Goal: Task Accomplishment & Management: Complete application form

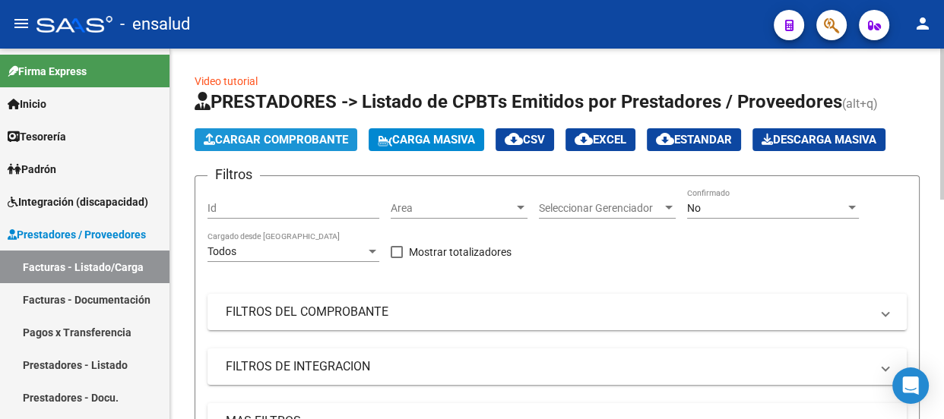
click at [302, 140] on span "Cargar Comprobante" at bounding box center [276, 140] width 144 height 14
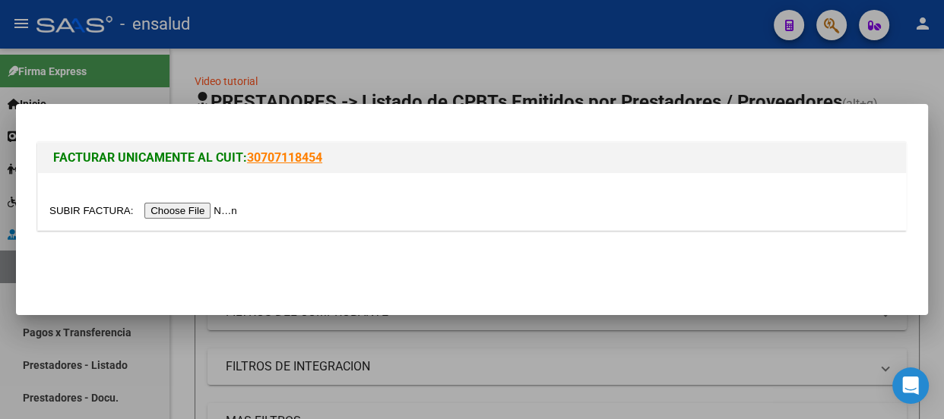
click at [204, 214] on input "file" at bounding box center [145, 211] width 192 height 16
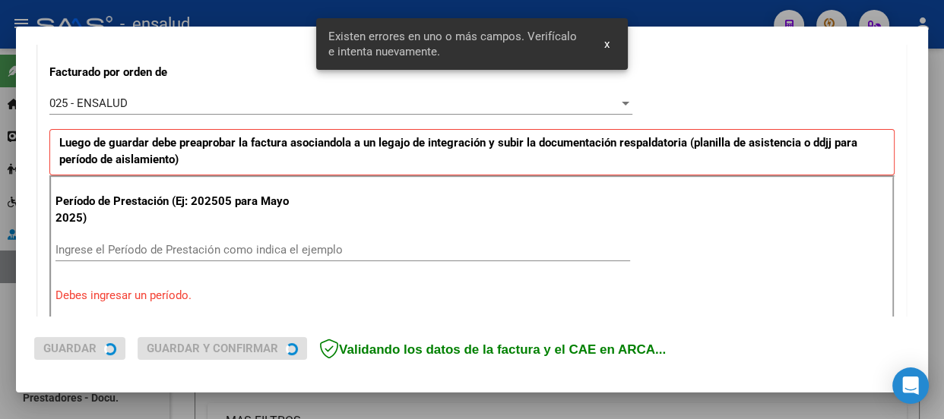
scroll to position [469, 0]
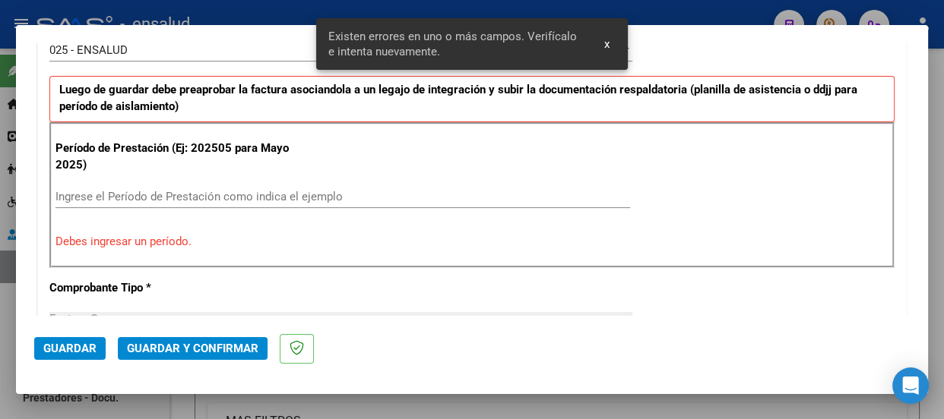
click at [106, 192] on input "Ingrese el Período de Prestación como indica el ejemplo" at bounding box center [342, 197] width 575 height 14
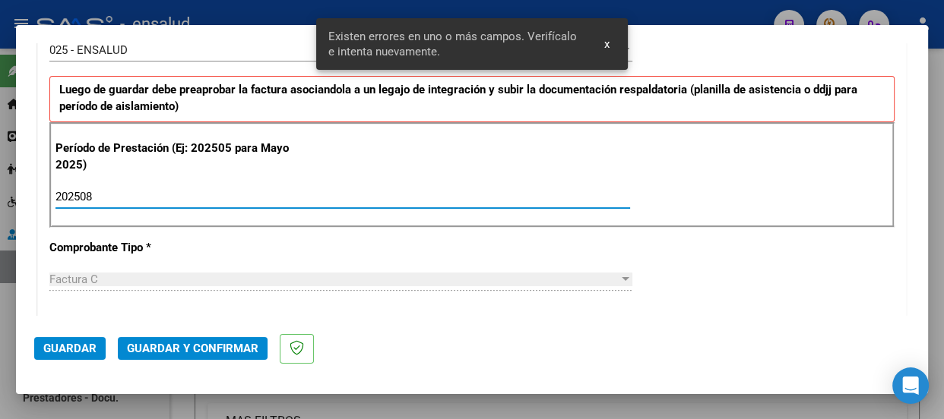
type input "202508"
click at [78, 349] on span "Guardar" at bounding box center [69, 349] width 53 height 14
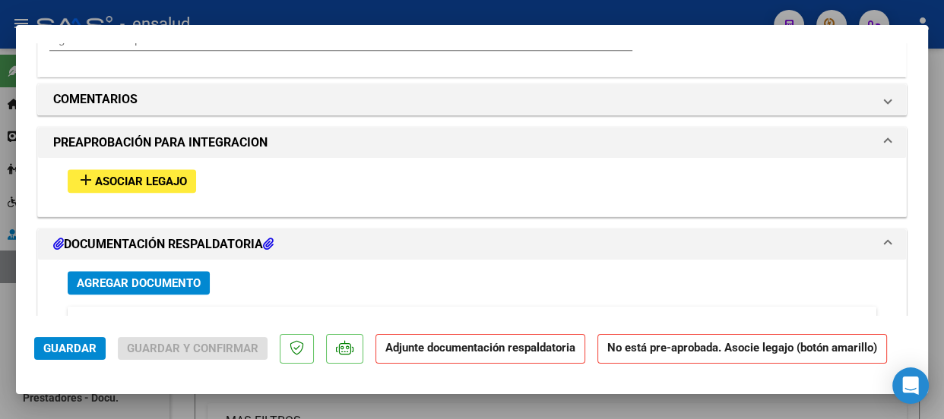
scroll to position [1451, 0]
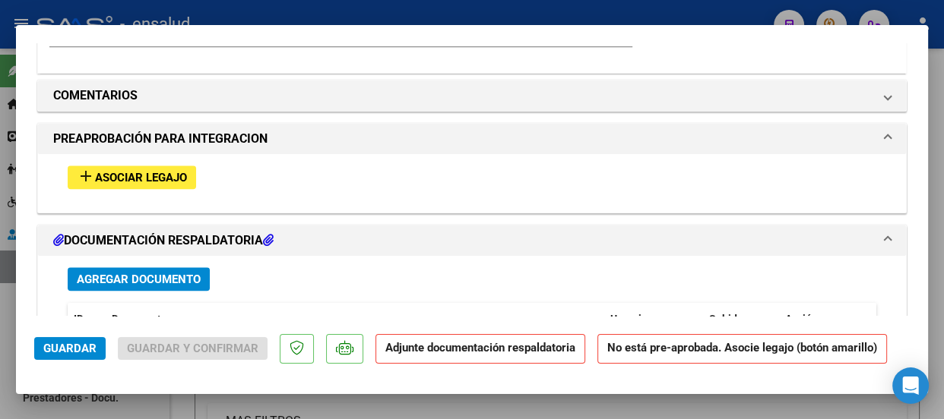
click at [144, 176] on span "Asociar Legajo" at bounding box center [141, 178] width 92 height 14
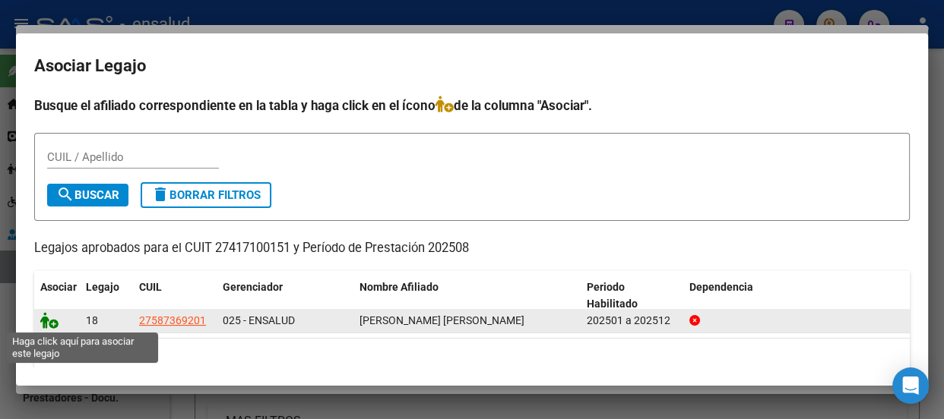
click at [52, 325] on icon at bounding box center [49, 320] width 18 height 17
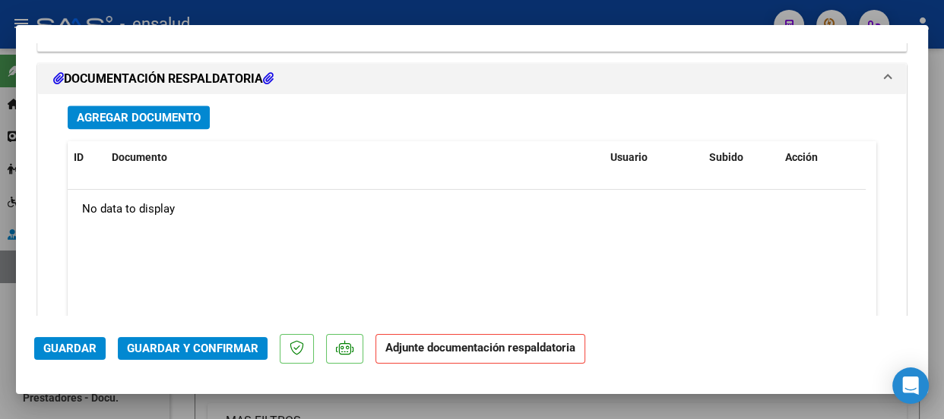
scroll to position [1836, 0]
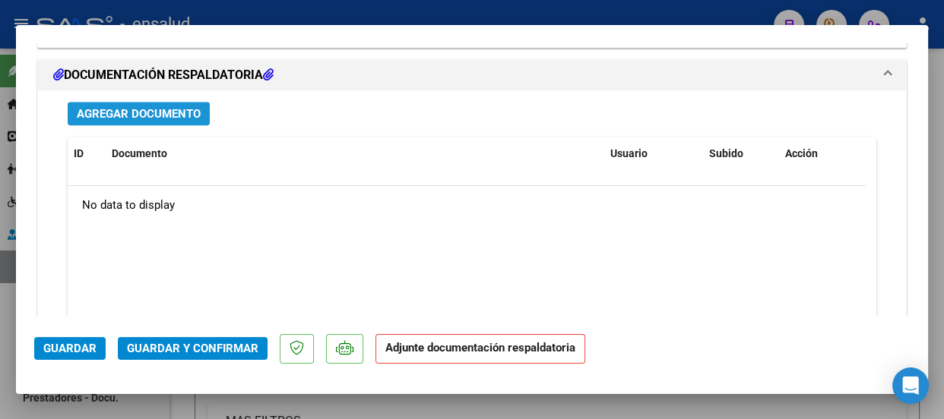
click at [150, 114] on span "Agregar Documento" at bounding box center [139, 114] width 124 height 14
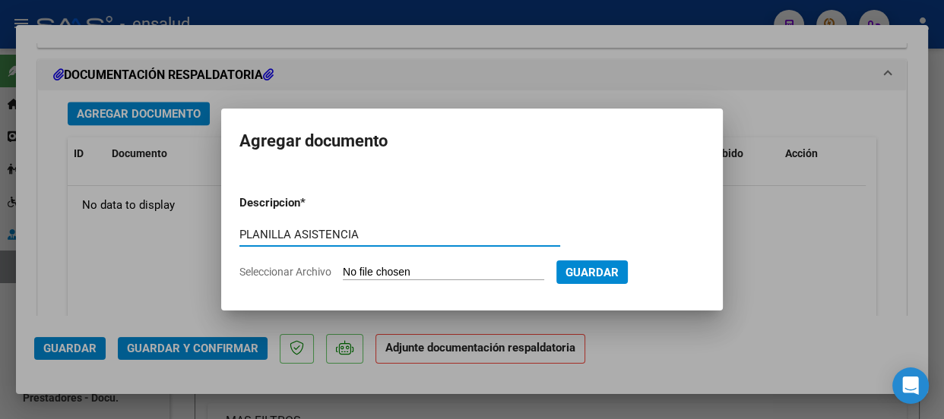
type input "PLANILLA ASISTENCIA"
click at [459, 275] on input "Seleccionar Archivo" at bounding box center [443, 273] width 201 height 14
type input "C:\fakepath\[PERSON_NAME] VALENTINA_202508_90_N_MOZZI MICAELA_1-326-PA.pdf"
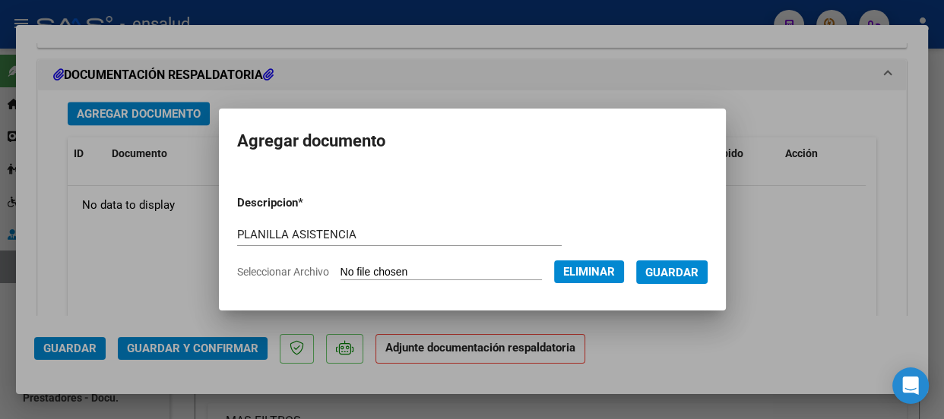
click at [684, 270] on span "Guardar" at bounding box center [671, 273] width 53 height 14
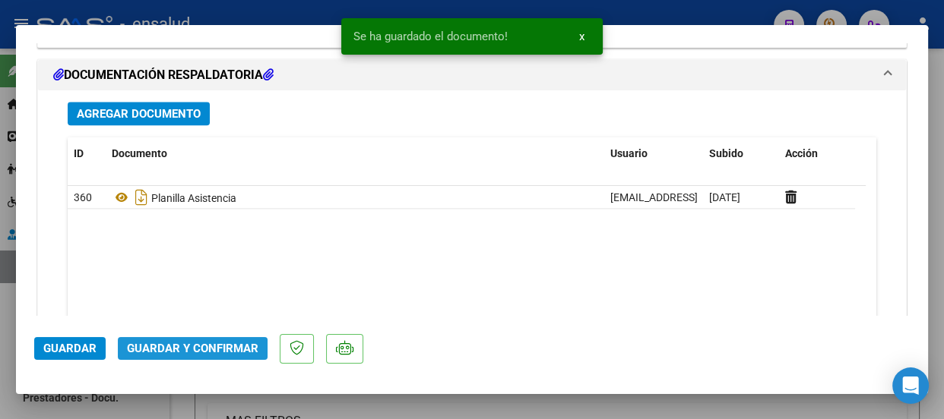
click at [192, 349] on span "Guardar y Confirmar" at bounding box center [192, 349] width 131 height 14
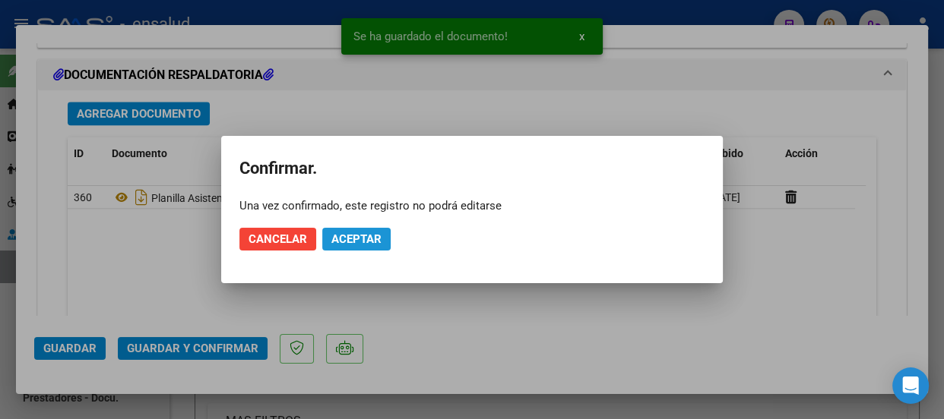
click at [359, 242] on span "Aceptar" at bounding box center [356, 240] width 50 height 14
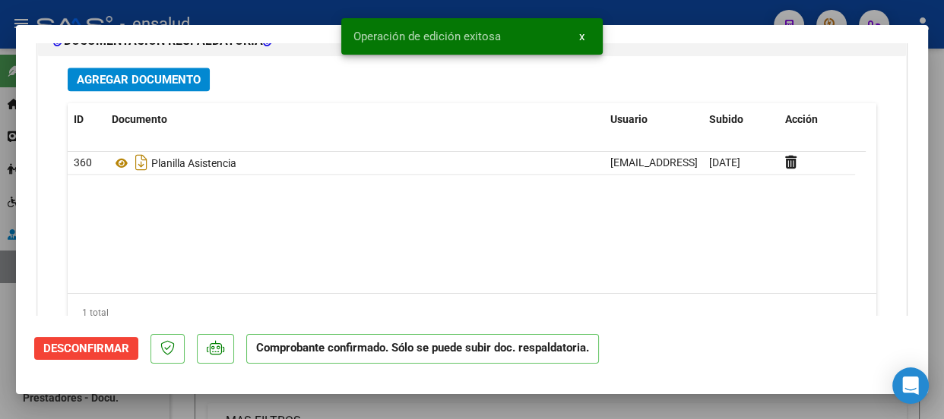
click at [584, 35] on button "x" at bounding box center [582, 36] width 30 height 27
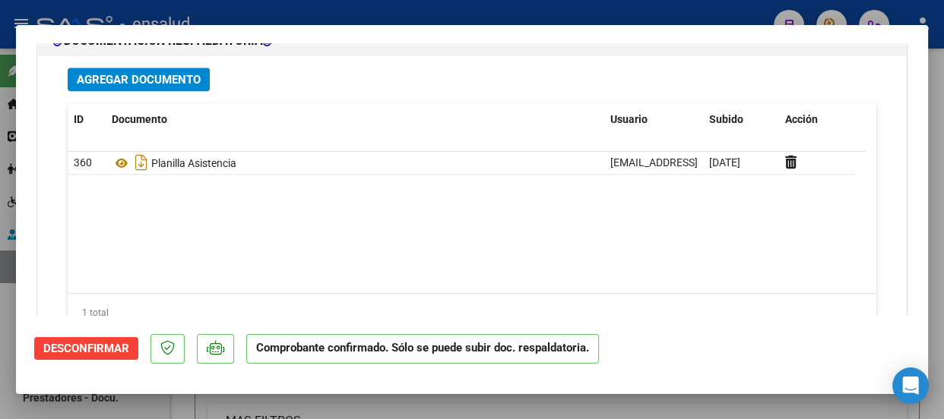
click at [429, 8] on div at bounding box center [472, 209] width 944 height 419
type input "$ 0,00"
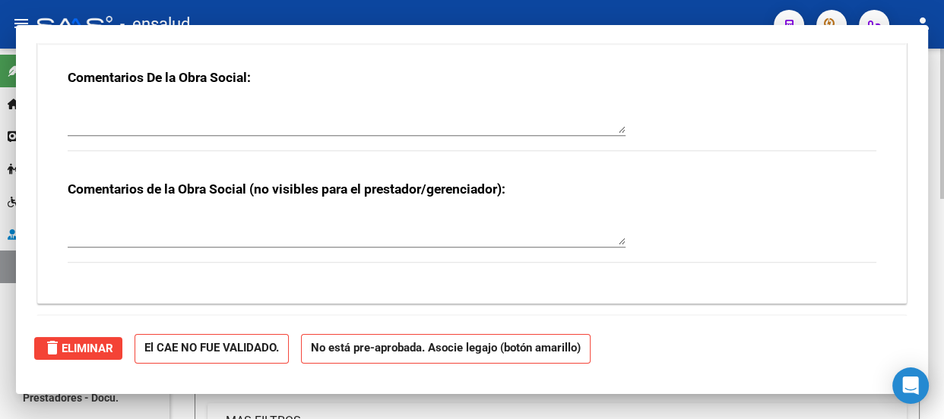
scroll to position [0, 0]
